Goal: Task Accomplishment & Management: Manage account settings

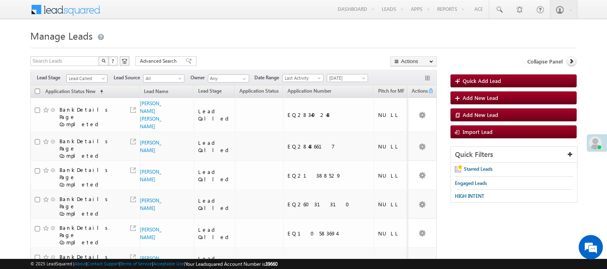
click at [92, 81] on span "Lead Called" at bounding box center [86, 78] width 38 height 7
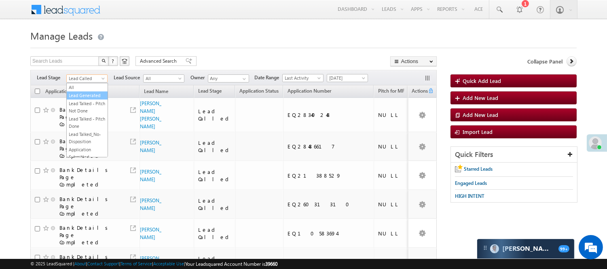
click at [90, 93] on link "Lead Generated" at bounding box center [87, 95] width 41 height 7
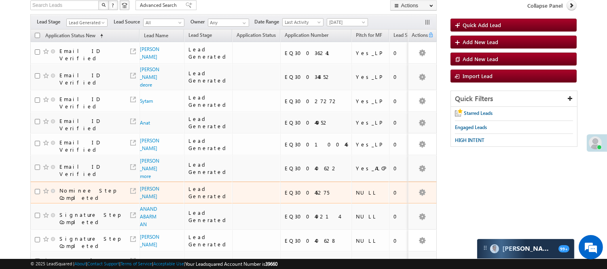
scroll to position [115, 0]
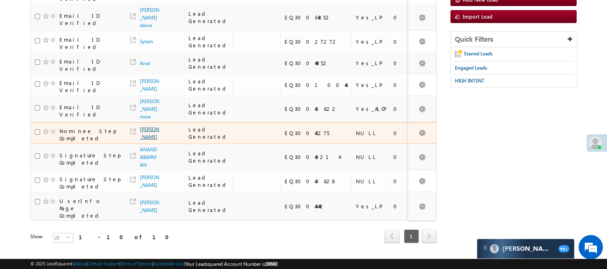
click at [142, 126] on link "Sandeep rai" at bounding box center [149, 133] width 19 height 14
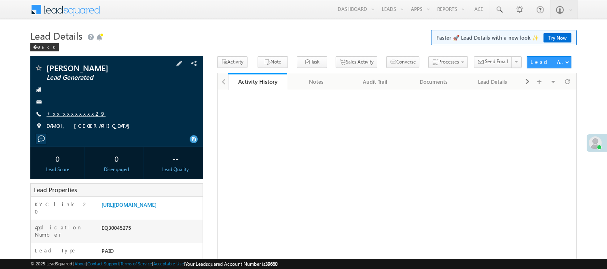
click at [62, 114] on link "+xx-xxxxxxxx29" at bounding box center [75, 113] width 59 height 7
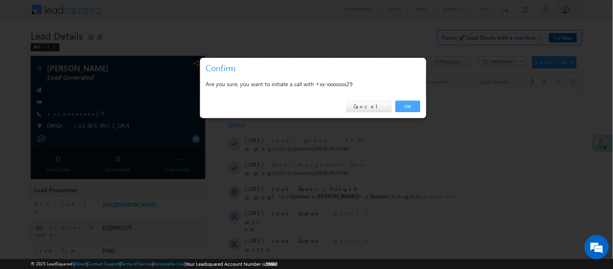
click at [410, 108] on link "OK" at bounding box center [408, 106] width 25 height 11
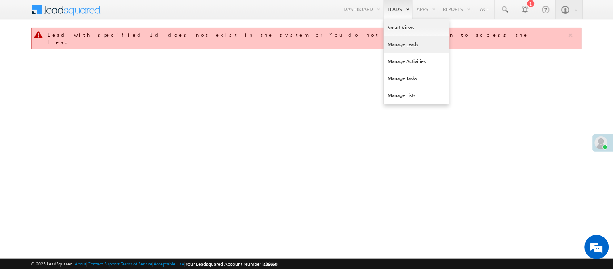
click at [401, 45] on link "Manage Leads" at bounding box center [416, 44] width 65 height 17
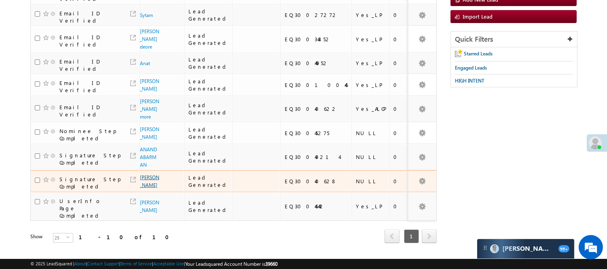
click at [146, 174] on link "Pintu Ansari" at bounding box center [149, 181] width 19 height 14
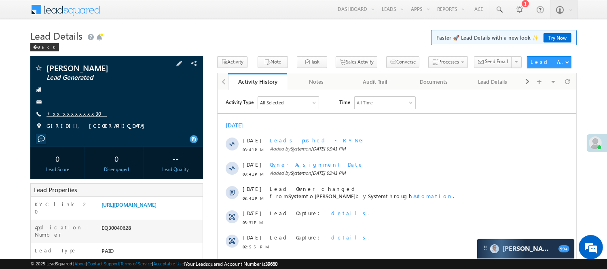
click at [71, 113] on link "+xx-xxxxxxxx30" at bounding box center [76, 113] width 60 height 7
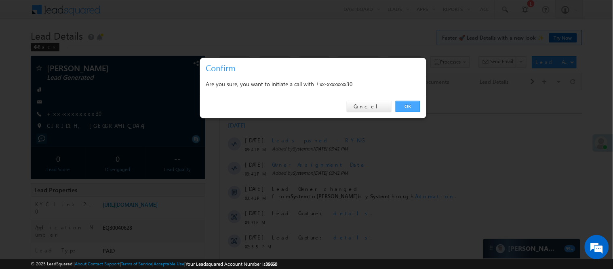
click at [401, 108] on link "OK" at bounding box center [408, 106] width 25 height 11
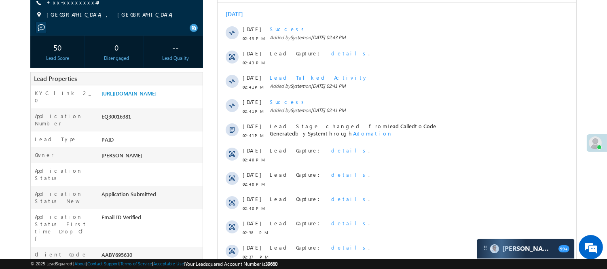
scroll to position [11, 0]
